Goal: Check status: Check status

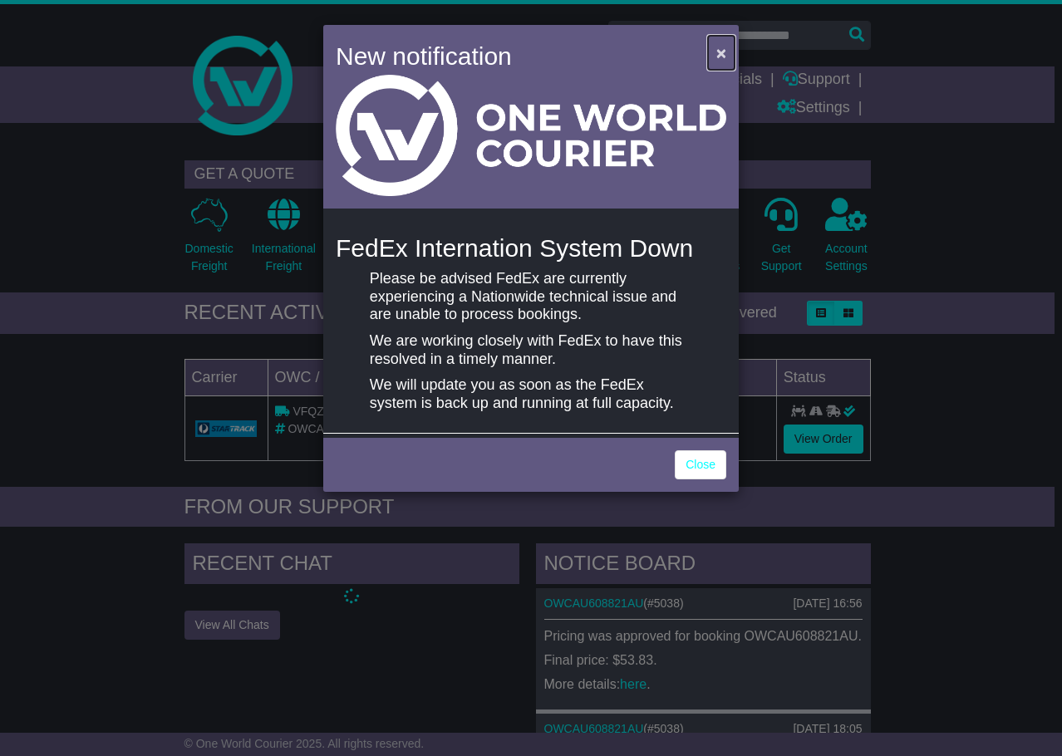
click at [727, 47] on button "×" at bounding box center [721, 53] width 27 height 34
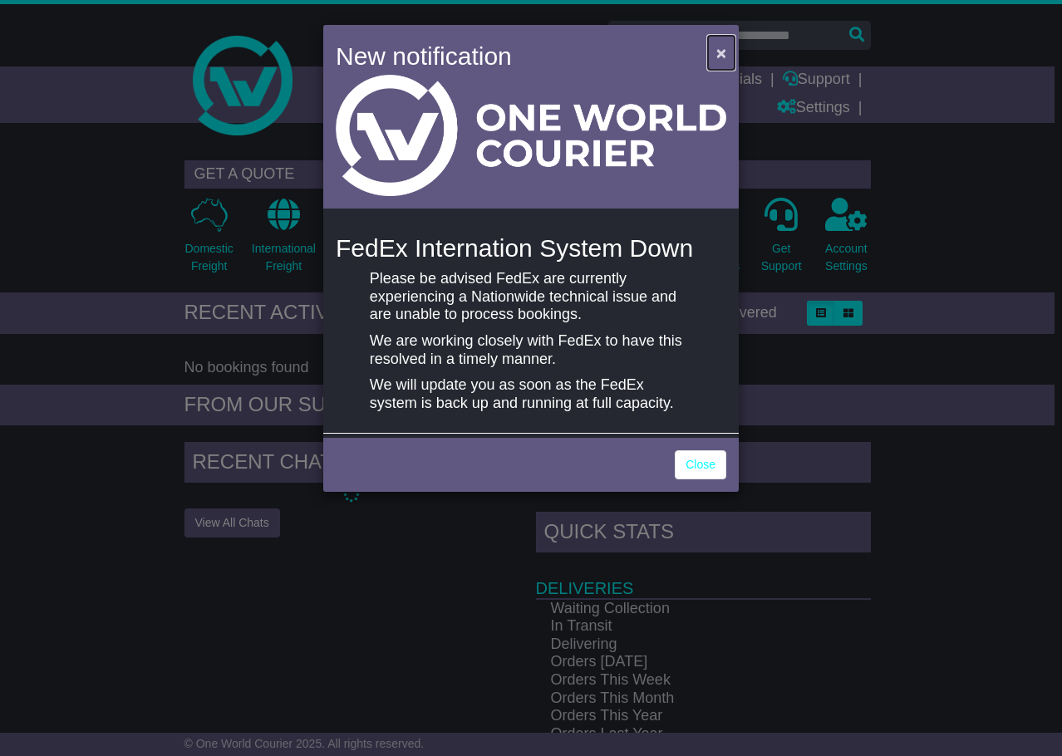
click at [715, 43] on button "×" at bounding box center [721, 53] width 27 height 34
click at [719, 55] on span "×" at bounding box center [721, 52] width 10 height 19
click at [715, 466] on link "Close" at bounding box center [701, 464] width 52 height 29
click at [704, 460] on link "Close" at bounding box center [701, 464] width 52 height 29
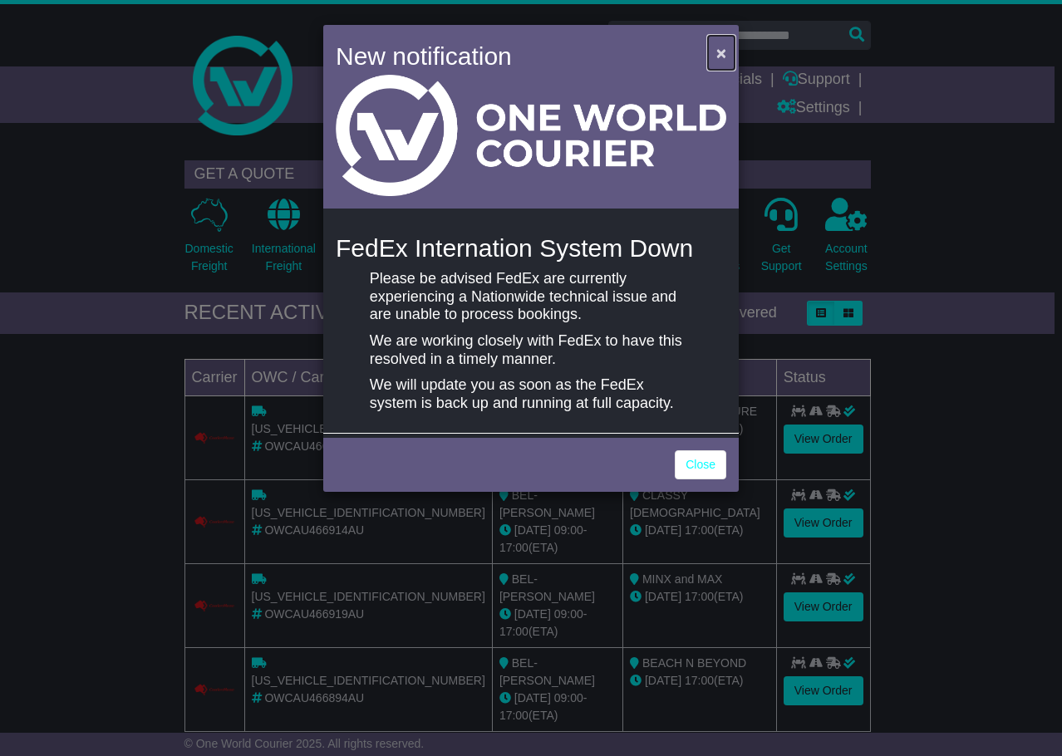
click at [722, 46] on span "×" at bounding box center [721, 52] width 10 height 19
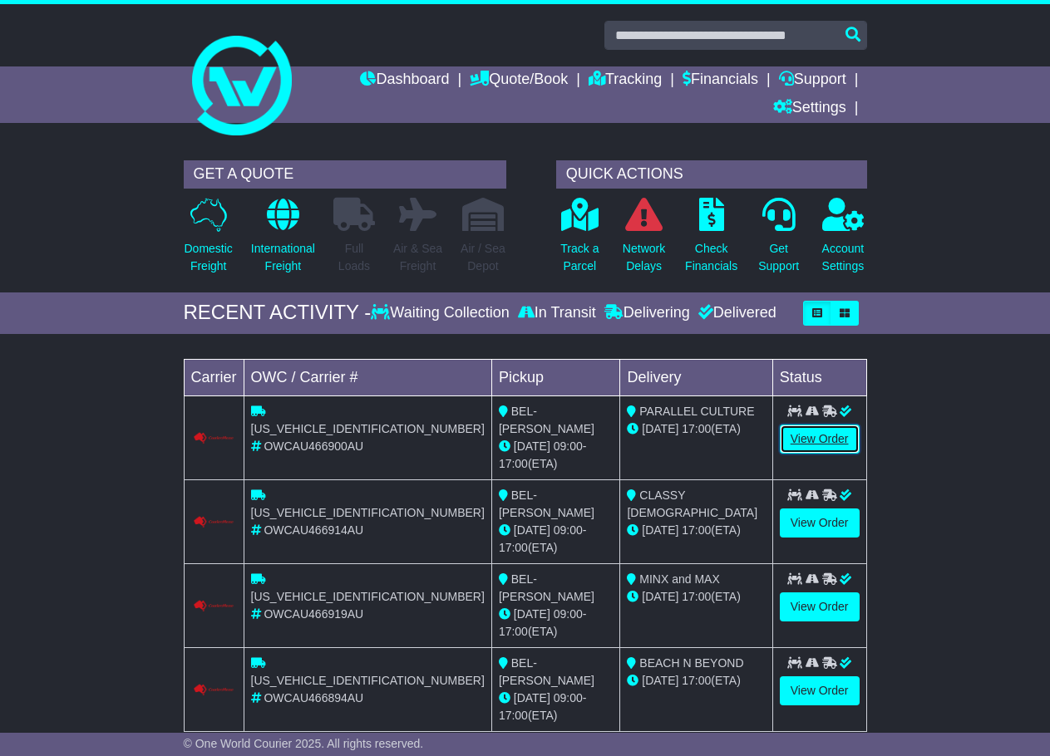
click at [800, 431] on link "View Order" at bounding box center [820, 439] width 80 height 29
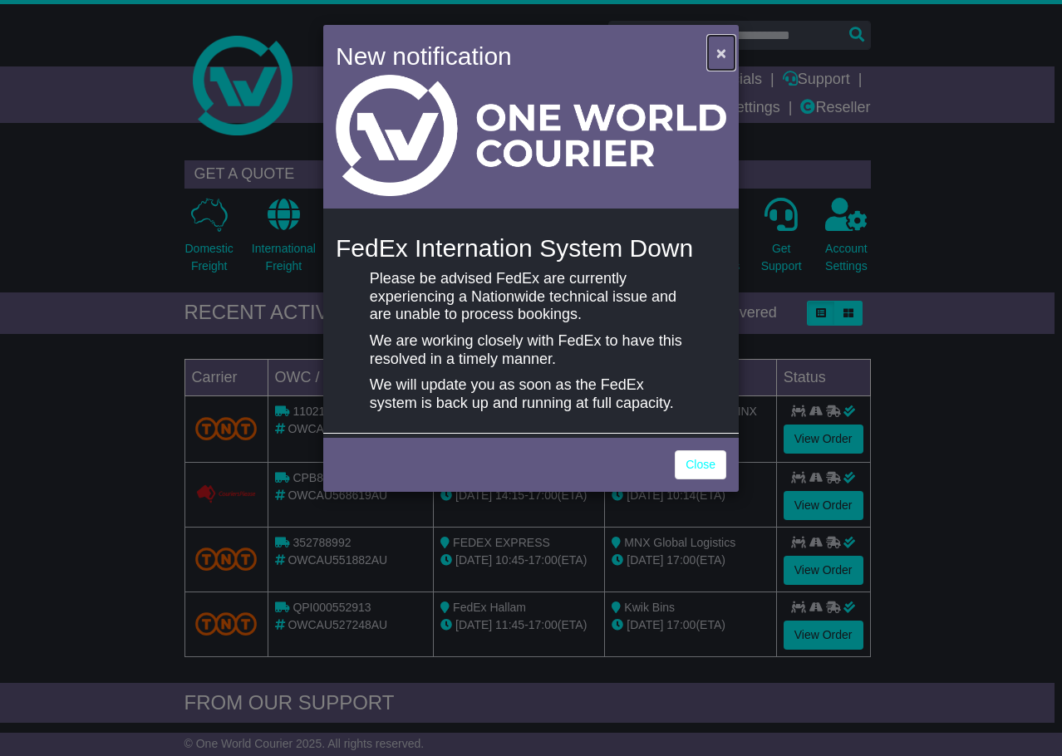
click at [714, 55] on button "×" at bounding box center [721, 53] width 27 height 34
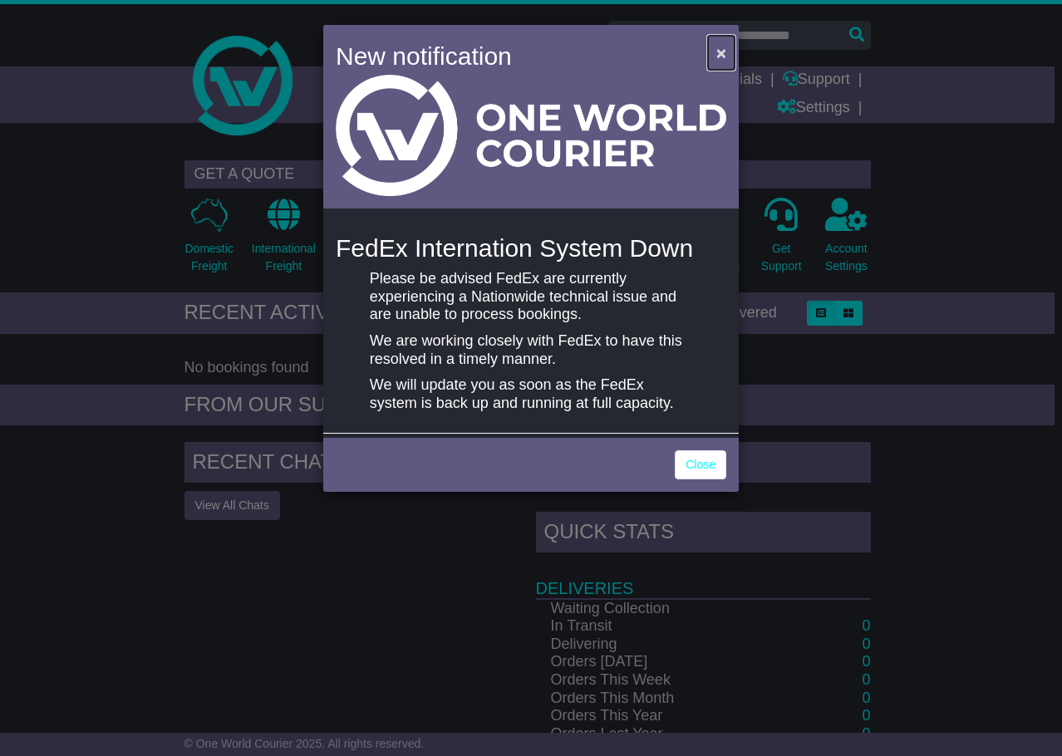
click at [721, 53] on span "×" at bounding box center [721, 52] width 10 height 19
